Goal: Information Seeking & Learning: Learn about a topic

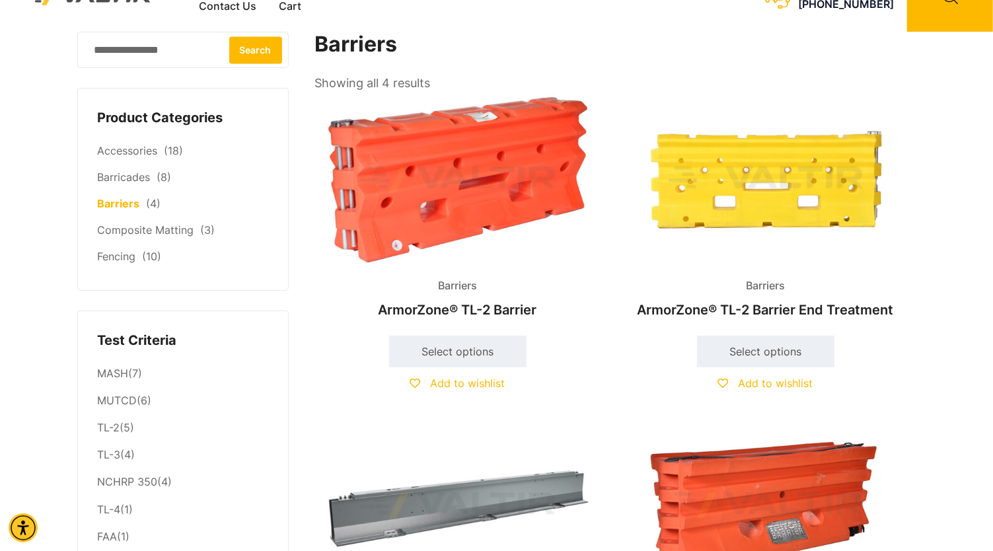
scroll to position [36, 0]
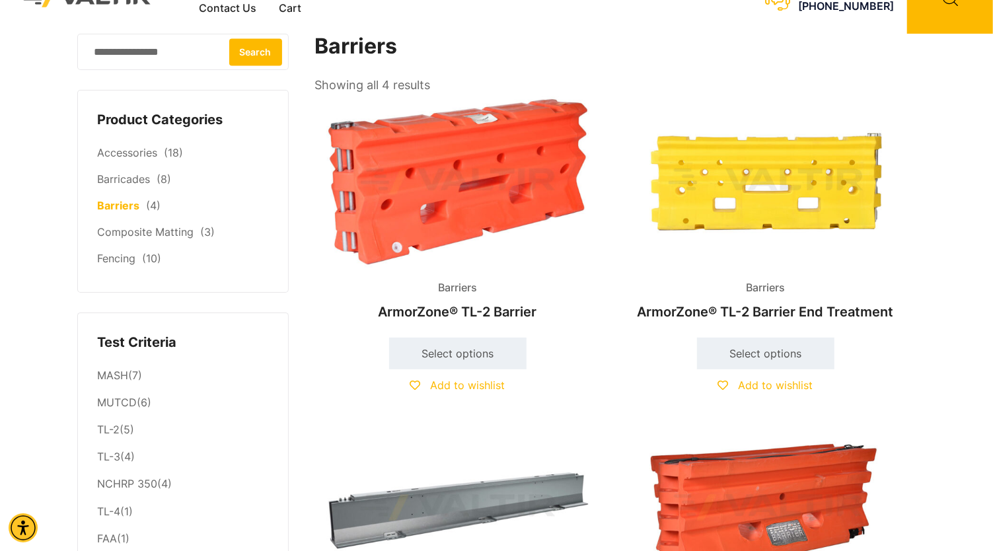
click at [479, 206] on img at bounding box center [457, 181] width 285 height 171
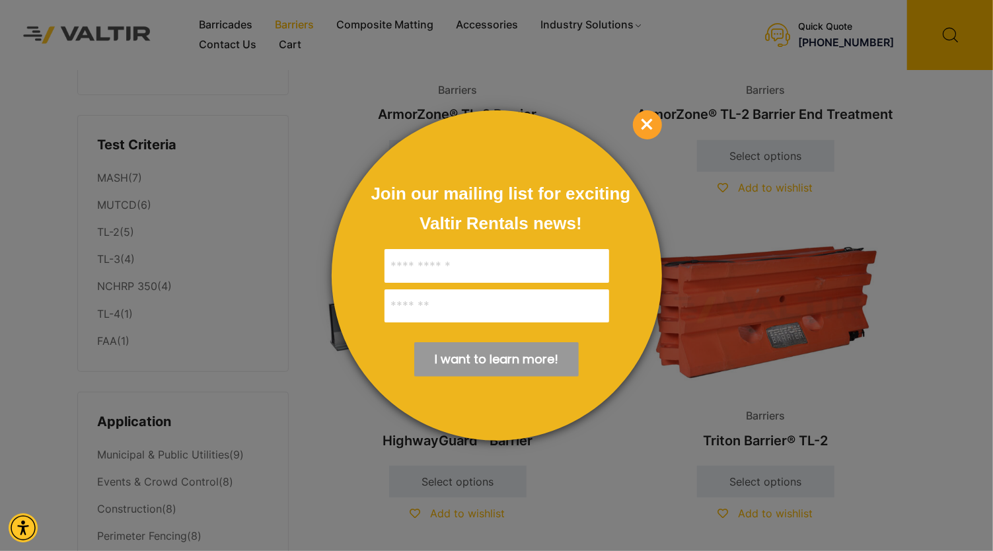
scroll to position [234, 0]
click at [650, 132] on span "×" at bounding box center [647, 124] width 29 height 29
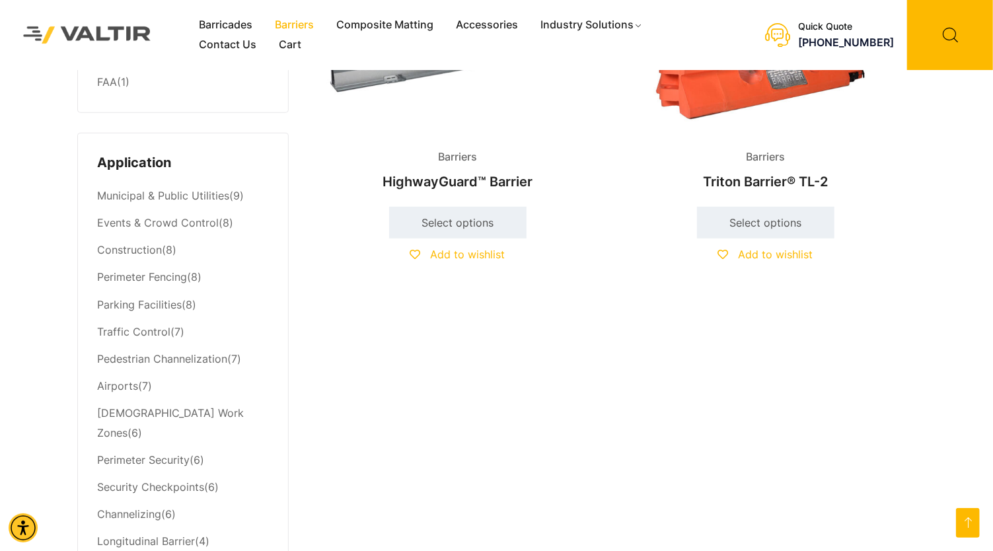
scroll to position [528, 0]
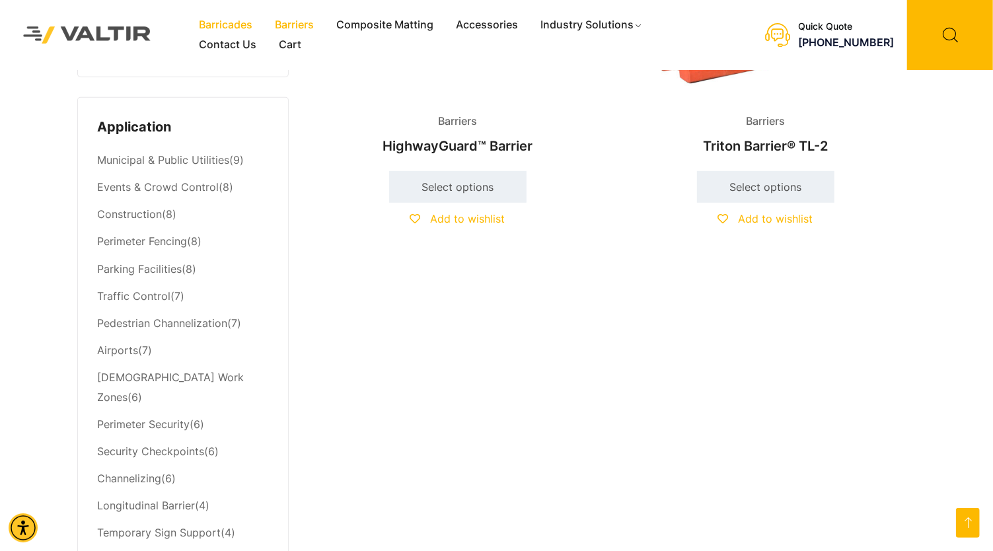
click at [244, 25] on link "Barricades" at bounding box center [226, 25] width 76 height 20
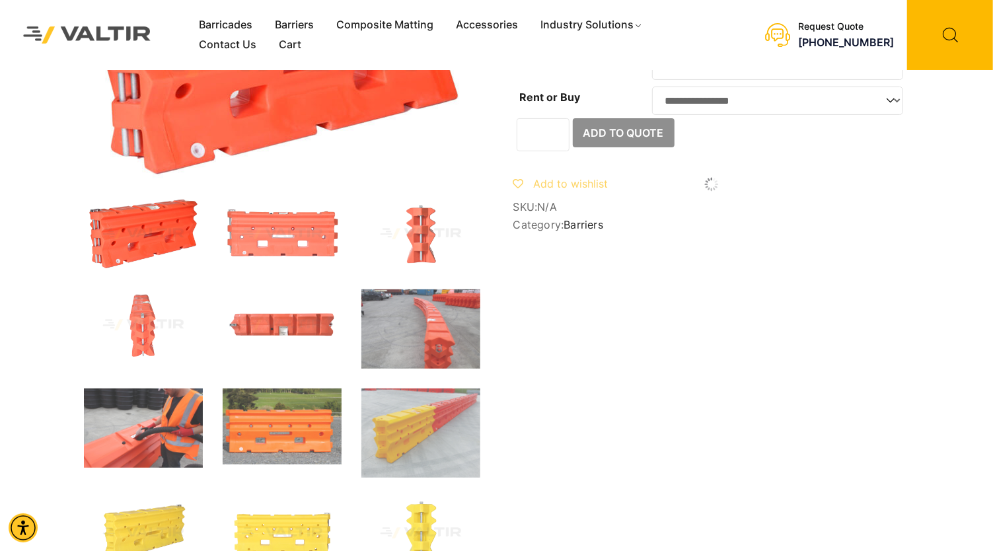
scroll to position [133, 0]
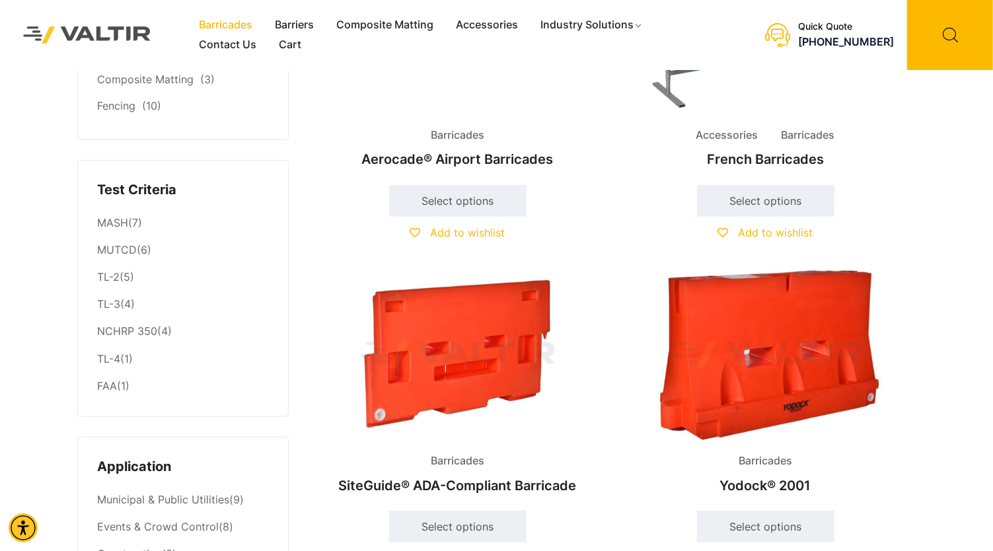
scroll to position [190, 0]
click at [744, 345] on img at bounding box center [765, 354] width 285 height 171
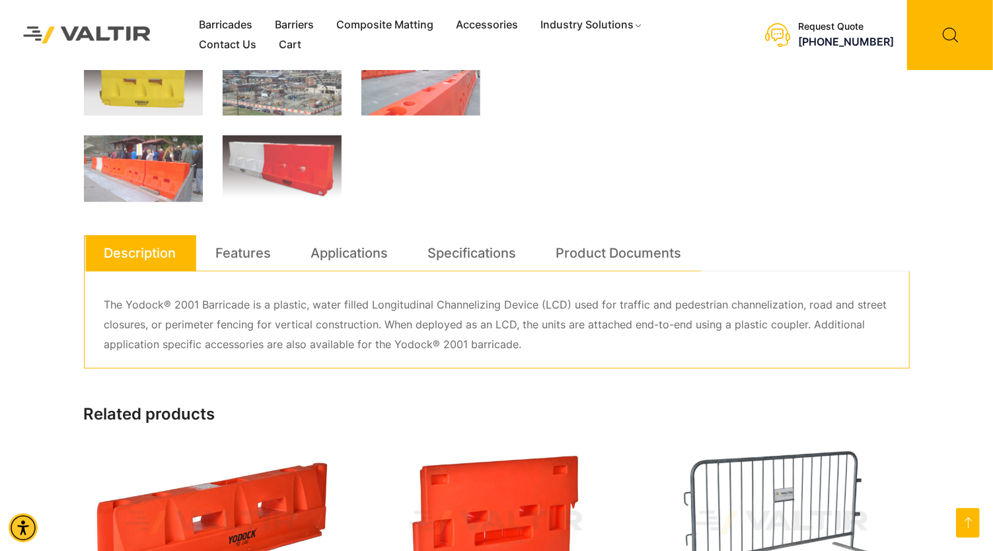
scroll to position [545, 0]
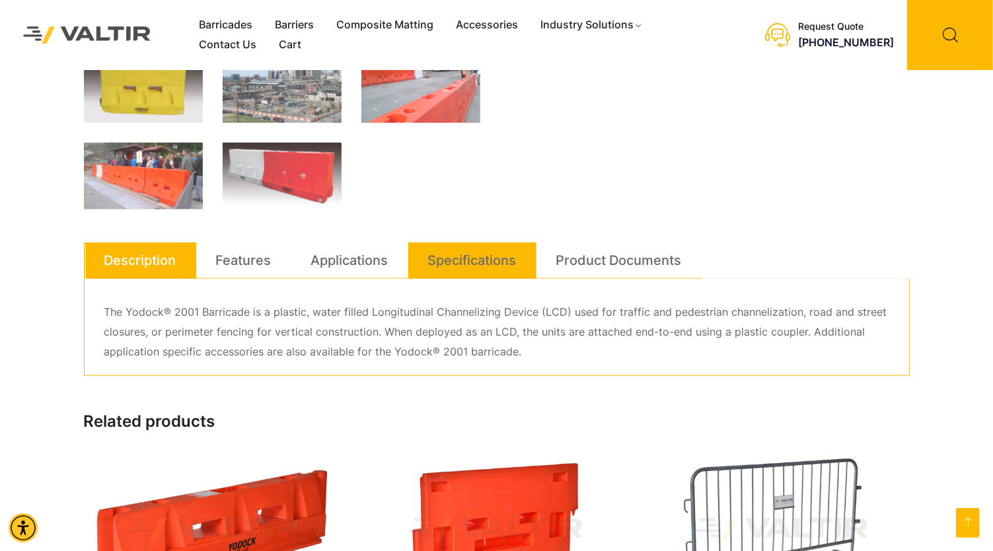
click at [473, 254] on link "Specifications" at bounding box center [472, 260] width 88 height 36
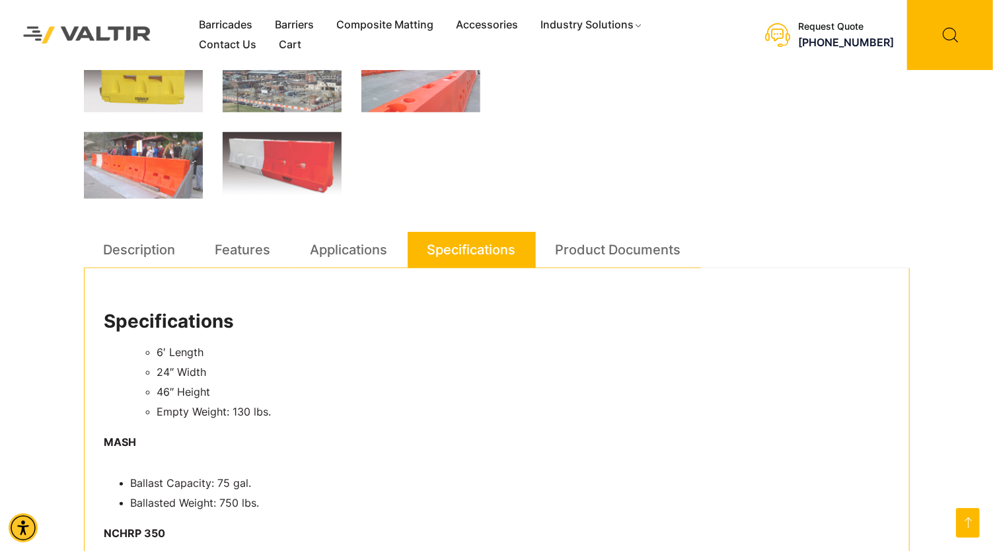
scroll to position [537, 0]
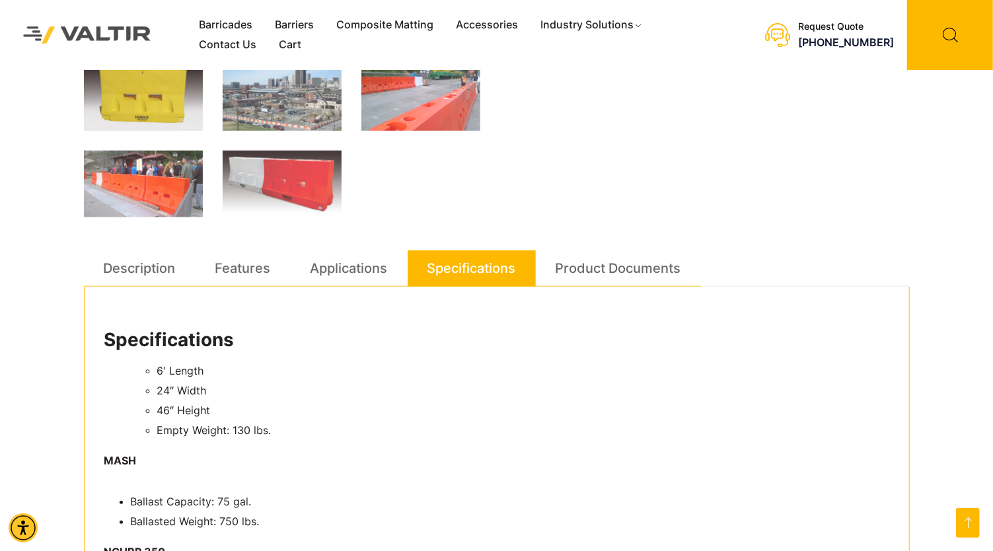
click at [633, 248] on div "**********" at bounding box center [496, 406] width 825 height 1747
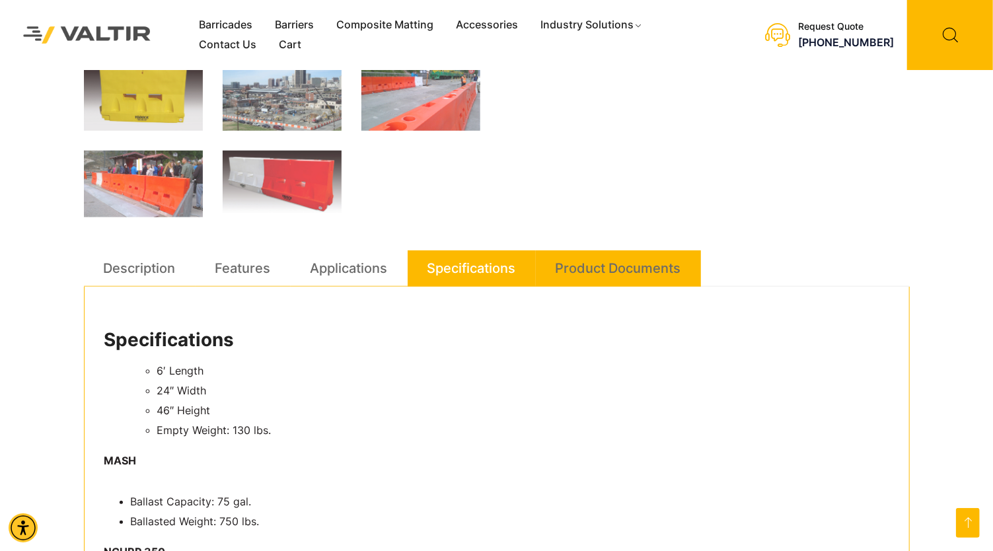
click at [625, 268] on link "Product Documents" at bounding box center [617, 268] width 125 height 36
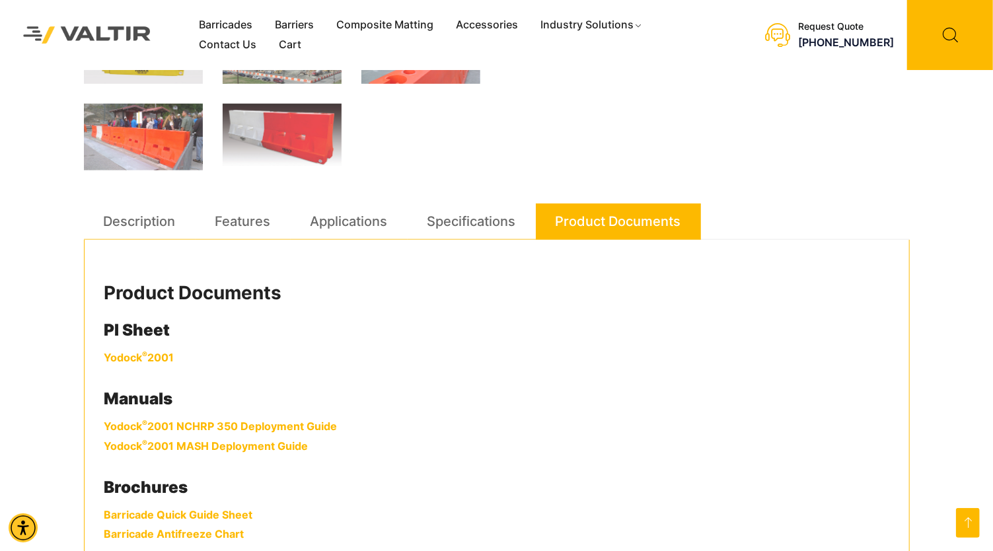
scroll to position [584, 0]
click at [159, 353] on link "Yodock ® 2001" at bounding box center [139, 356] width 70 height 13
